Goal: Task Accomplishment & Management: Use online tool/utility

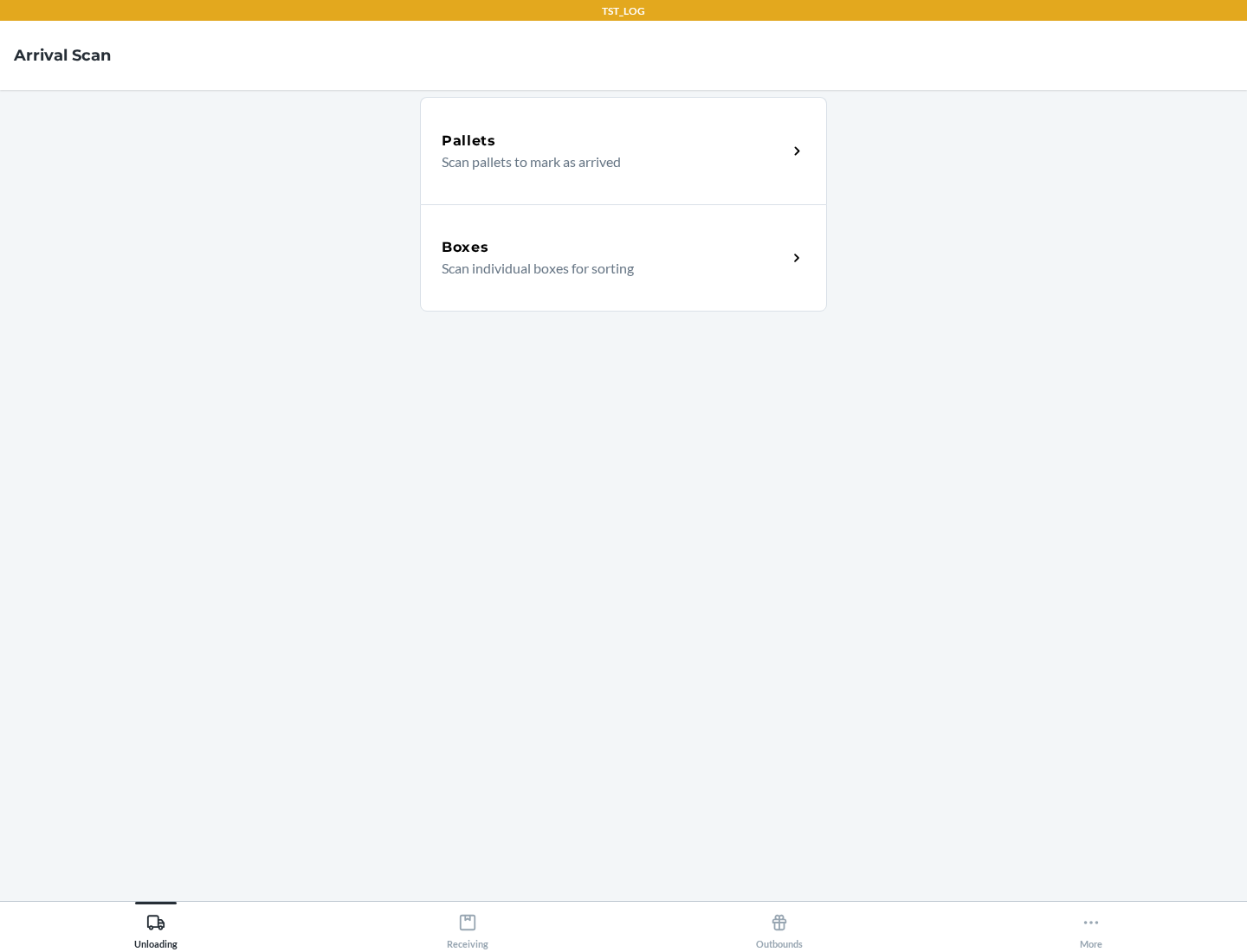
click at [614, 248] on div "Boxes" at bounding box center [614, 248] width 345 height 20
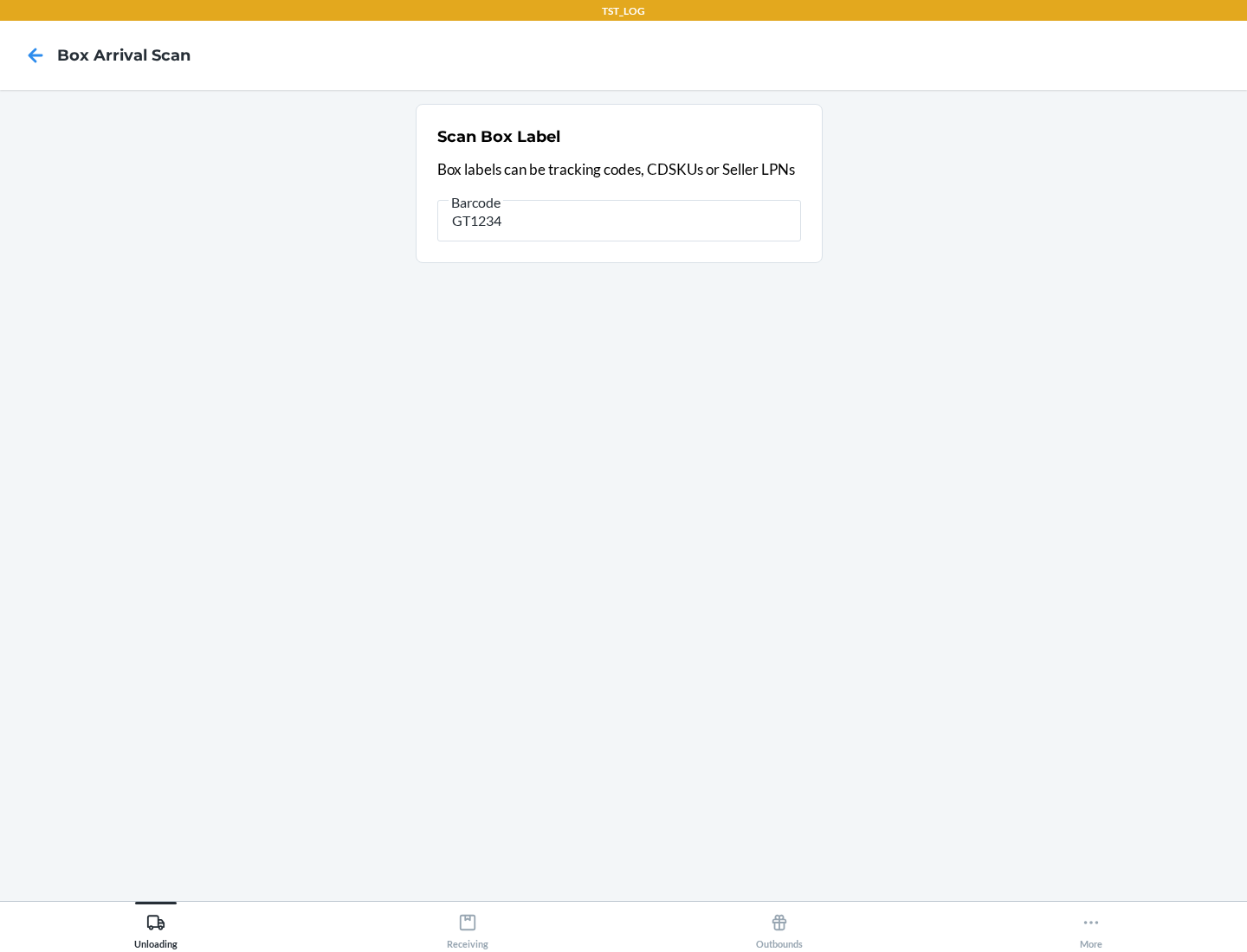
type input "GT1234"
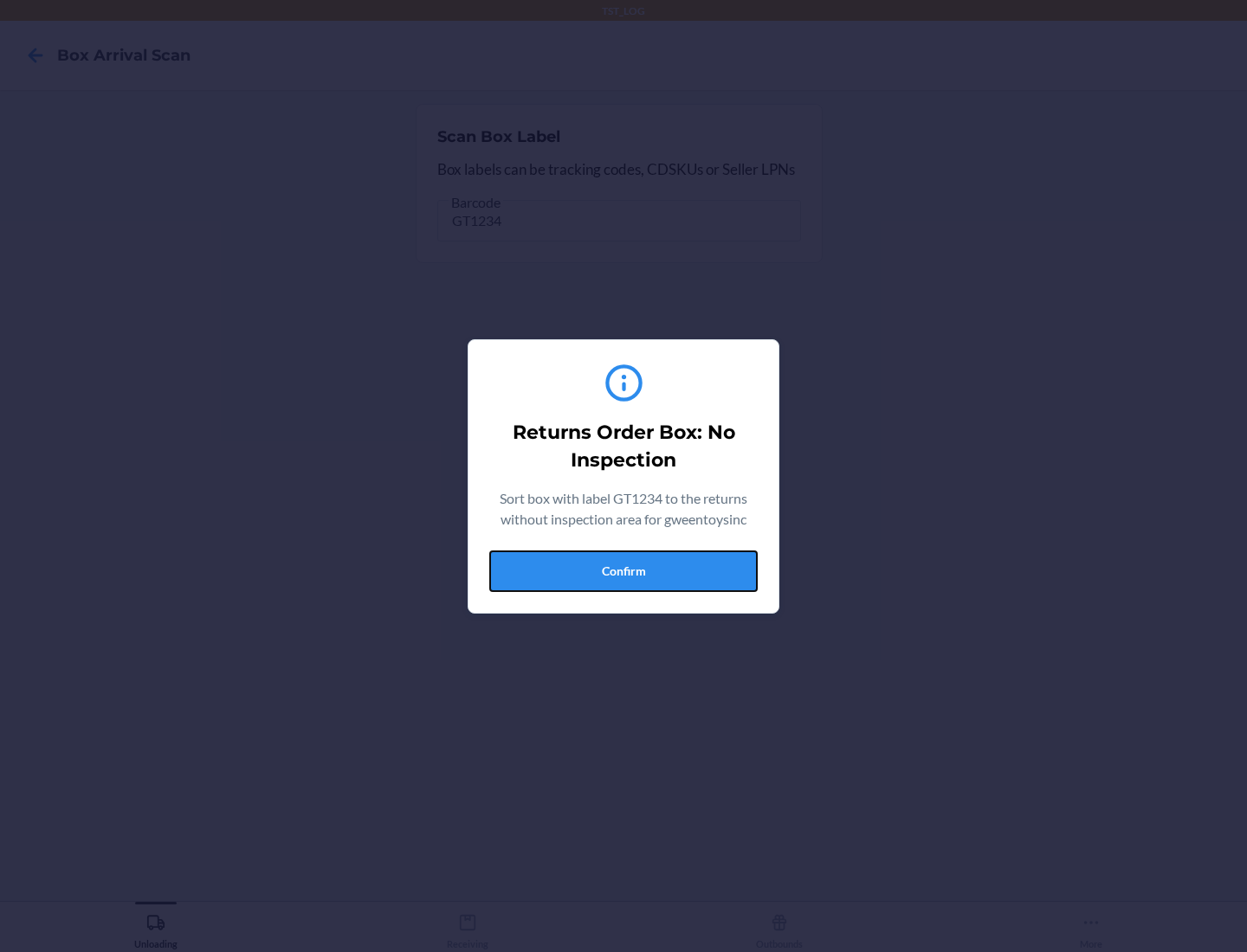
click at [624, 571] on button "Confirm" at bounding box center [623, 571] width 268 height 42
